Goal: Transaction & Acquisition: Book appointment/travel/reservation

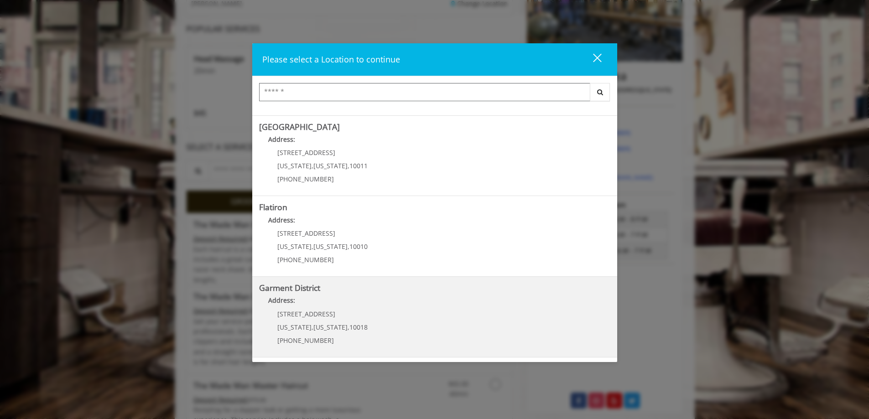
scroll to position [91, 0]
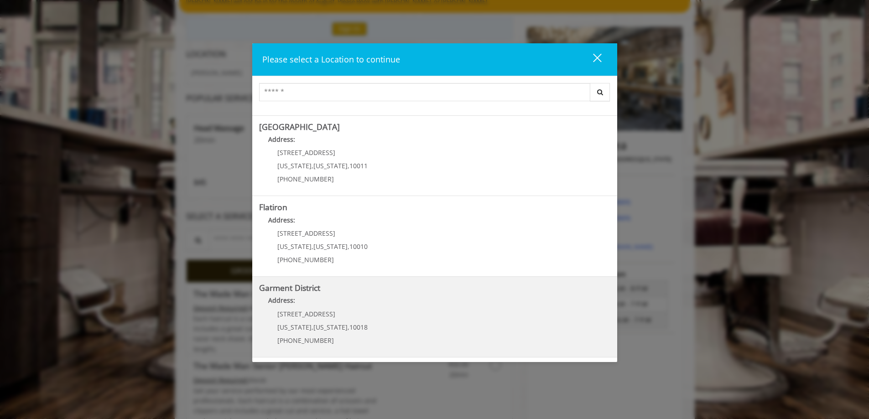
click at [456, 318] on District "Garment District Address: [STREET_ADDRESS][US_STATE][US_STATE] (212) 997-4247" at bounding box center [434, 317] width 351 height 67
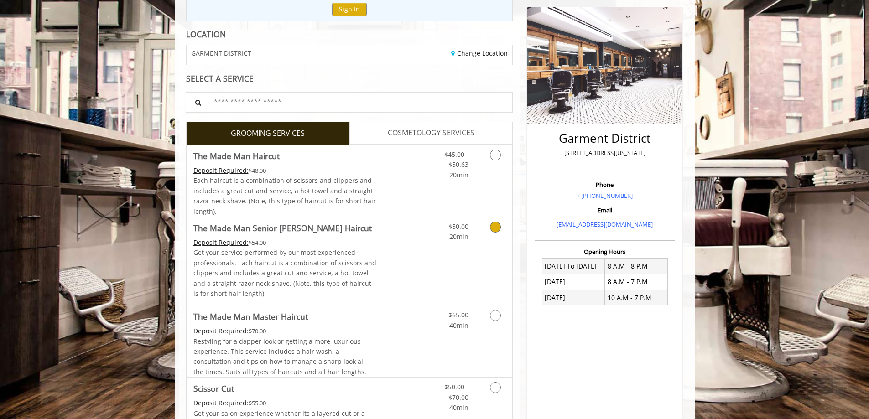
scroll to position [137, 0]
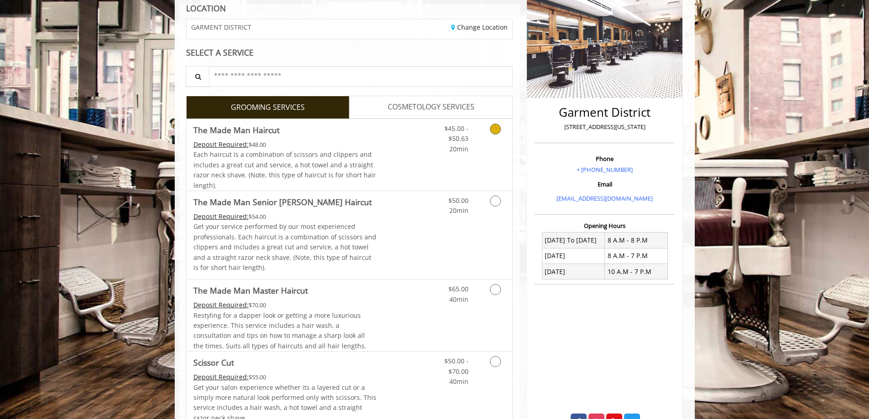
click at [496, 131] on icon "Grooming services" at bounding box center [495, 129] width 11 height 11
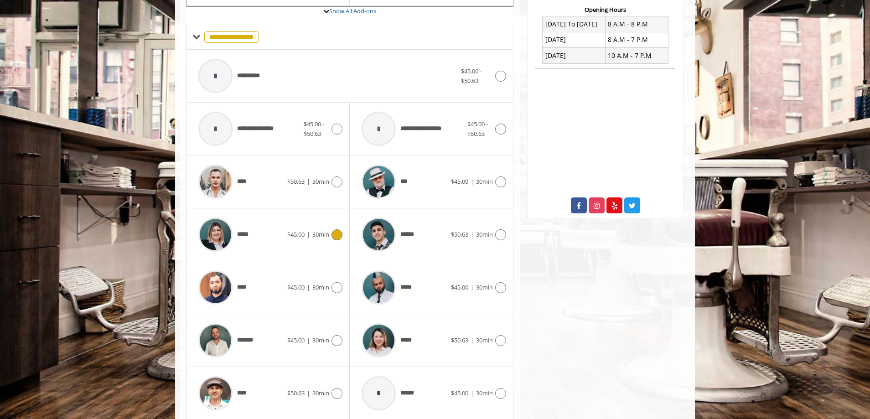
scroll to position [366, 0]
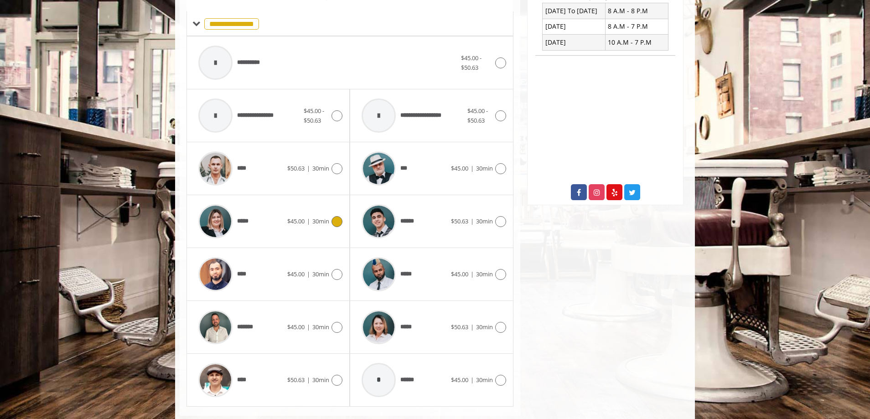
click at [336, 221] on icon at bounding box center [337, 221] width 11 height 11
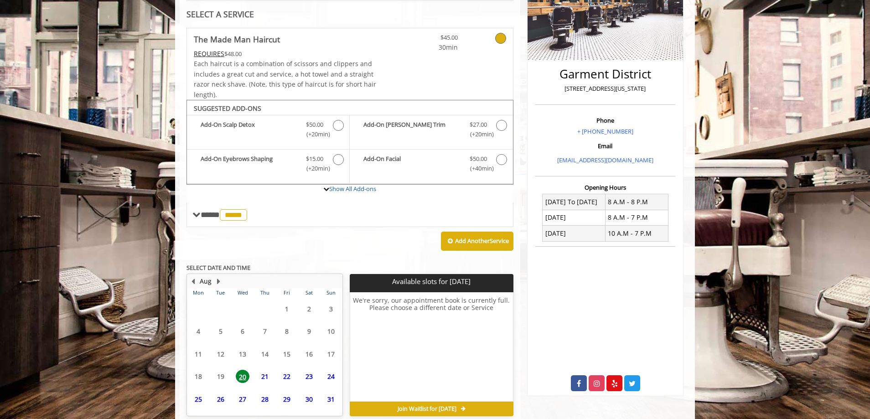
scroll to position [218, 0]
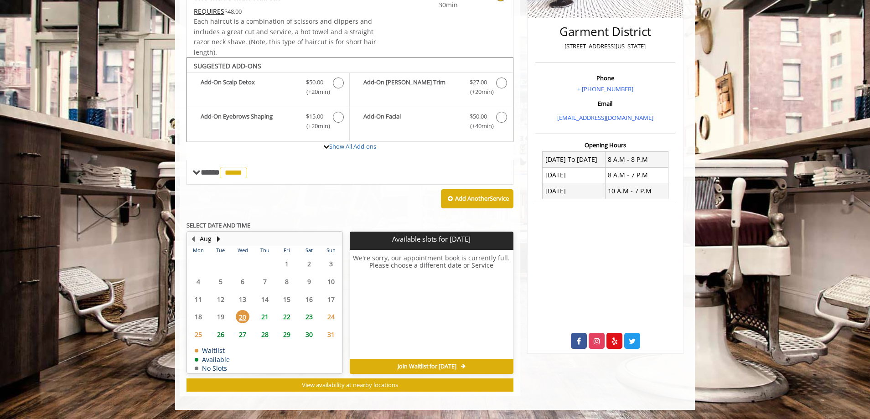
click at [264, 317] on span "21" at bounding box center [265, 316] width 14 height 13
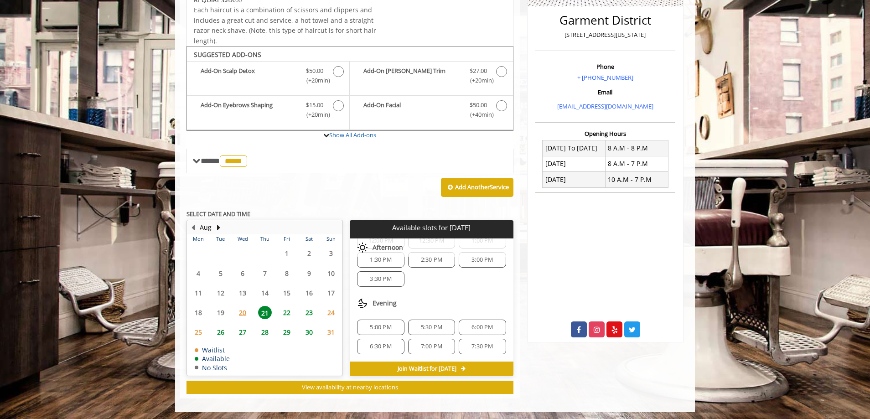
scroll to position [231, 0]
